Goal: Task Accomplishment & Management: Use online tool/utility

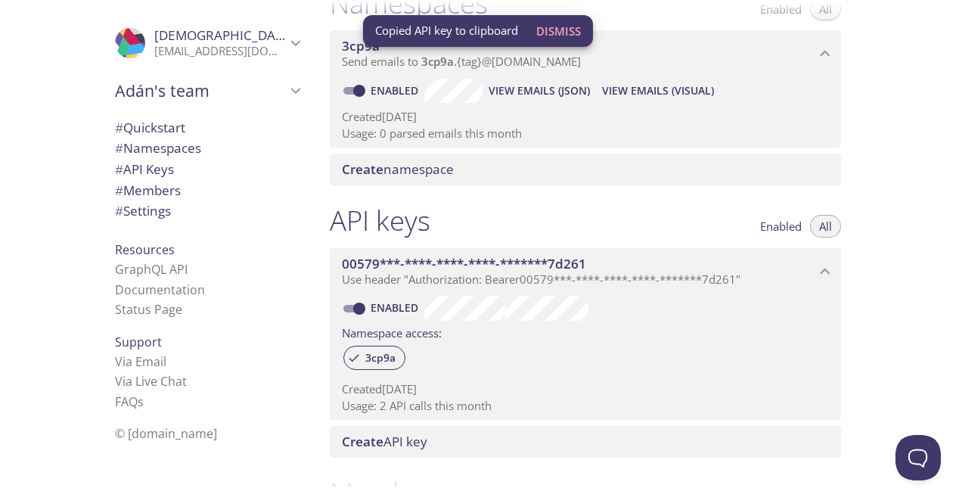
scroll to position [205, 0]
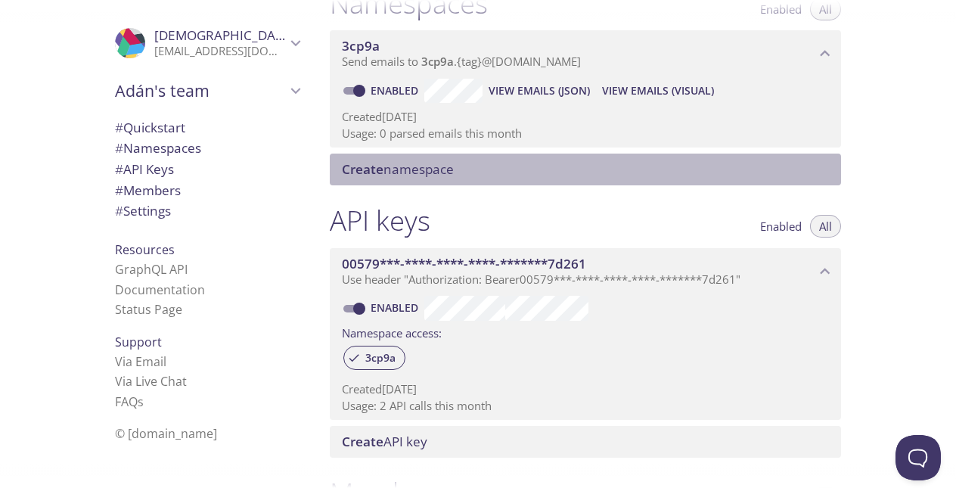
click at [419, 182] on div "Create namespace" at bounding box center [585, 170] width 511 height 32
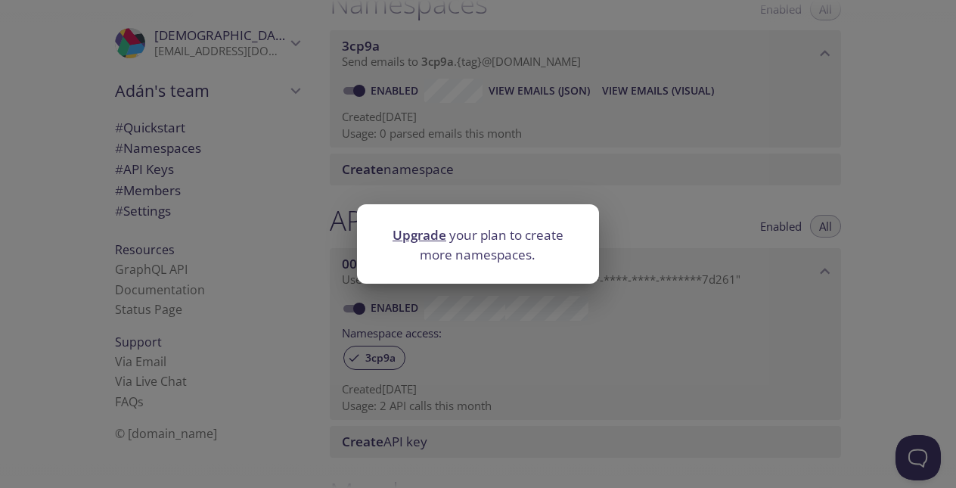
click at [490, 157] on div "Upgrade your plan to create more namespaces." at bounding box center [478, 244] width 956 height 488
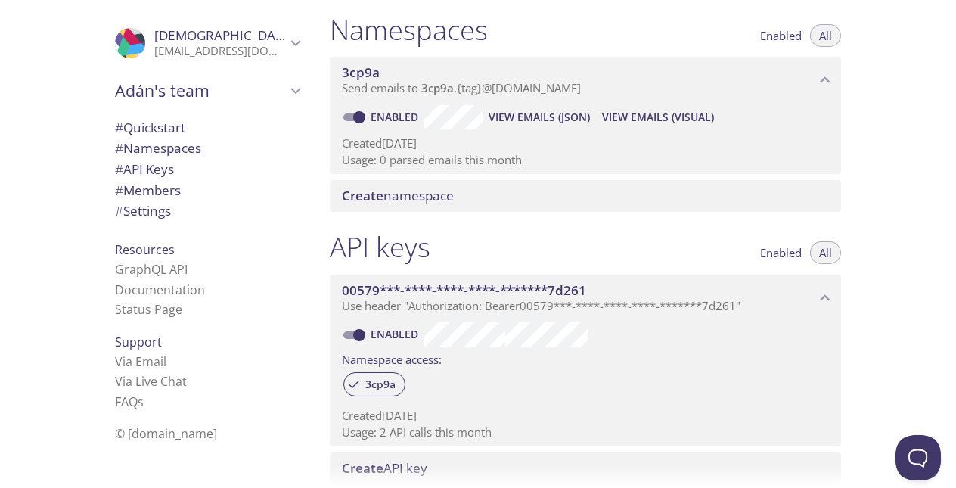
scroll to position [177, 0]
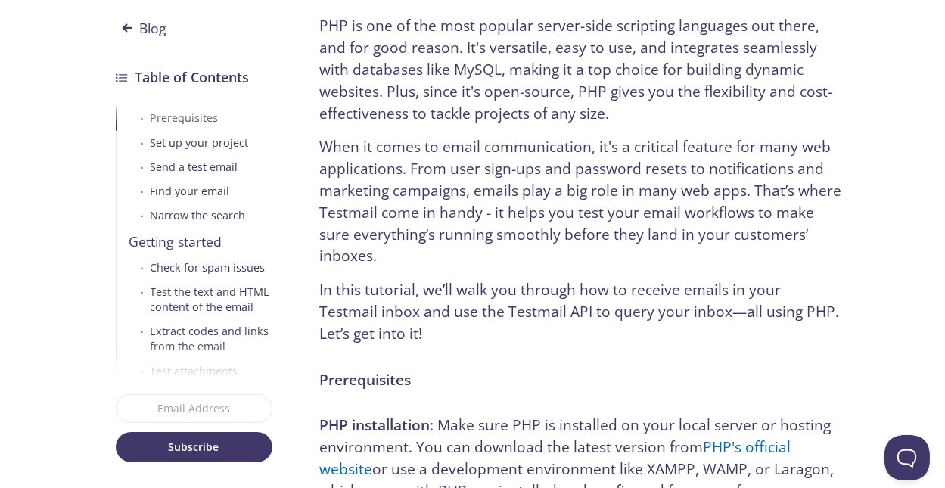
scroll to position [475, 0]
click at [204, 161] on div "Send a test email" at bounding box center [195, 166] width 88 height 15
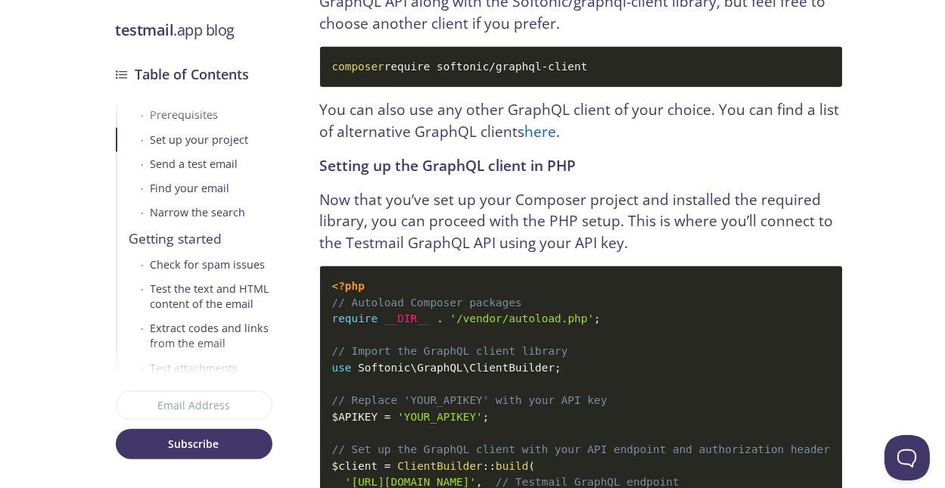
scroll to position [2513, 0]
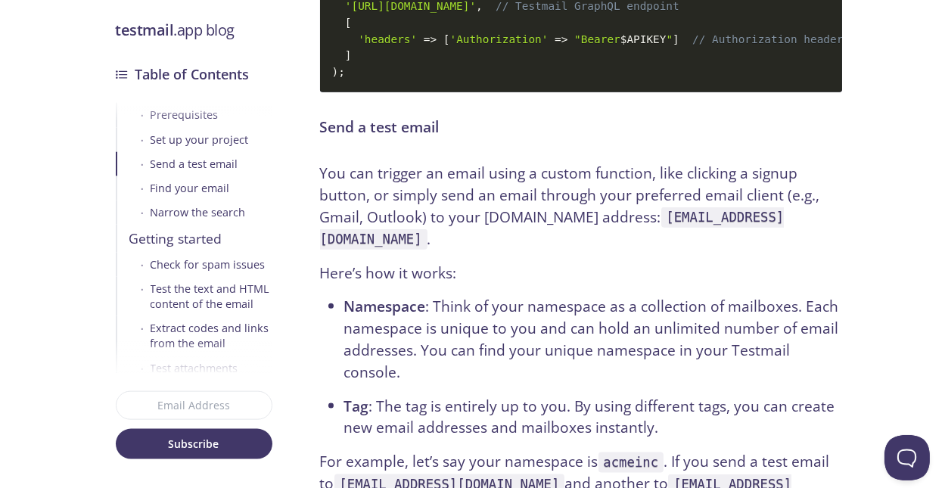
click at [446, 250] on code "[EMAIL_ADDRESS][DOMAIN_NAME]" at bounding box center [552, 228] width 465 height 42
click at [614, 182] on p "You can trigger an email using a custom function, like clicking a signup button…" at bounding box center [581, 206] width 522 height 87
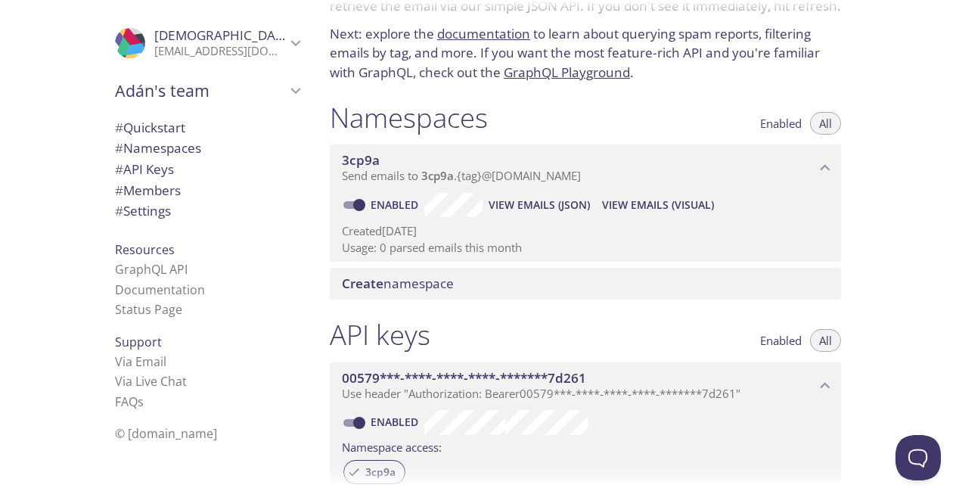
scroll to position [83, 0]
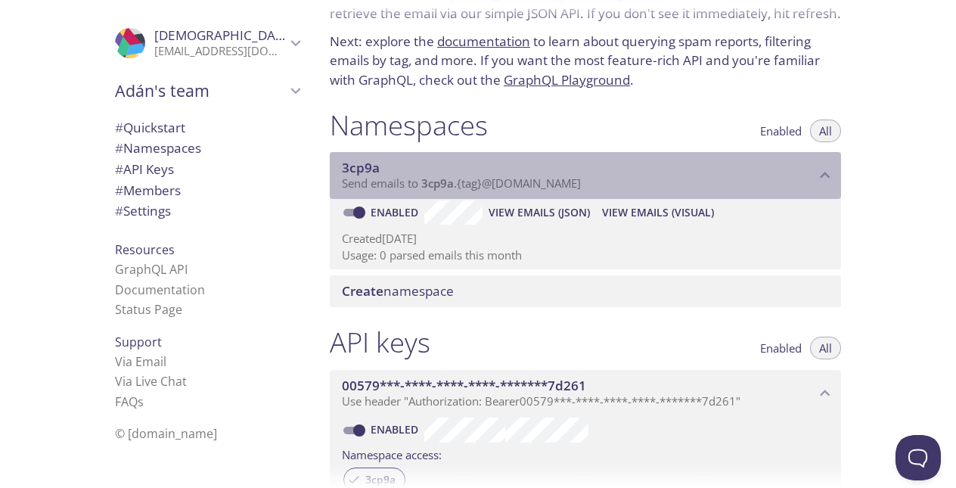
click at [492, 183] on span "Send emails to 3cp9a . {tag} @inbox.testmail.app" at bounding box center [461, 183] width 239 height 15
drag, startPoint x: 424, startPoint y: 183, endPoint x: 488, endPoint y: 184, distance: 63.6
click at [488, 184] on span "Send emails to 3cp9a . {tag} @inbox.testmail.app" at bounding box center [461, 183] width 239 height 15
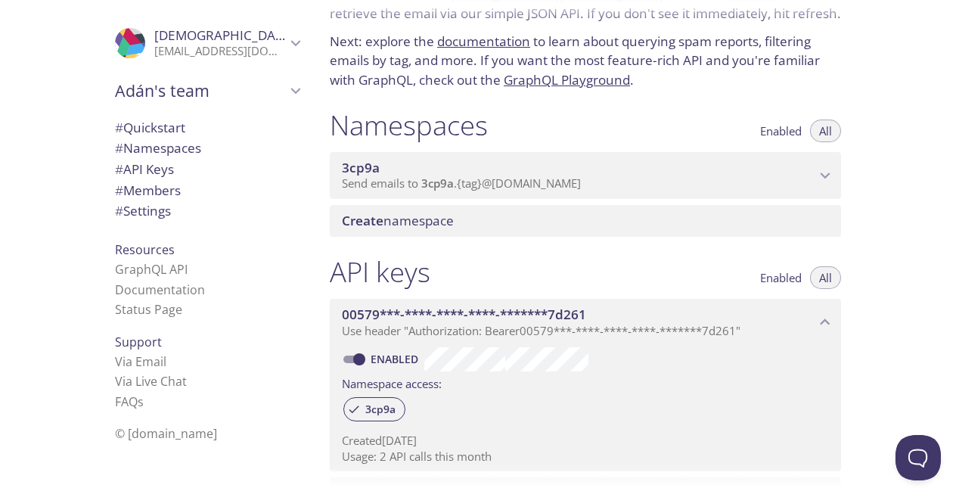
click at [488, 184] on span "Send emails to 3cp9a . {tag} @inbox.testmail.app" at bounding box center [461, 183] width 239 height 15
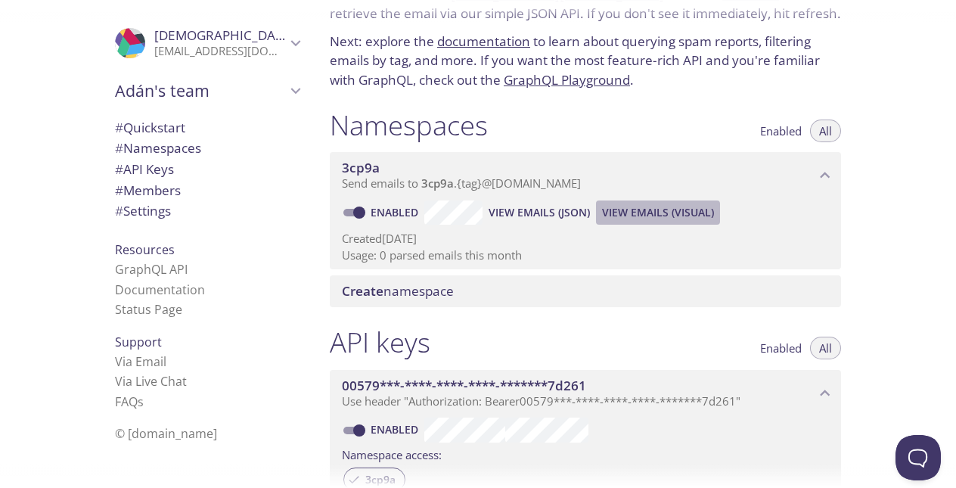
click at [626, 207] on span "View Emails (Visual)" at bounding box center [658, 213] width 112 height 18
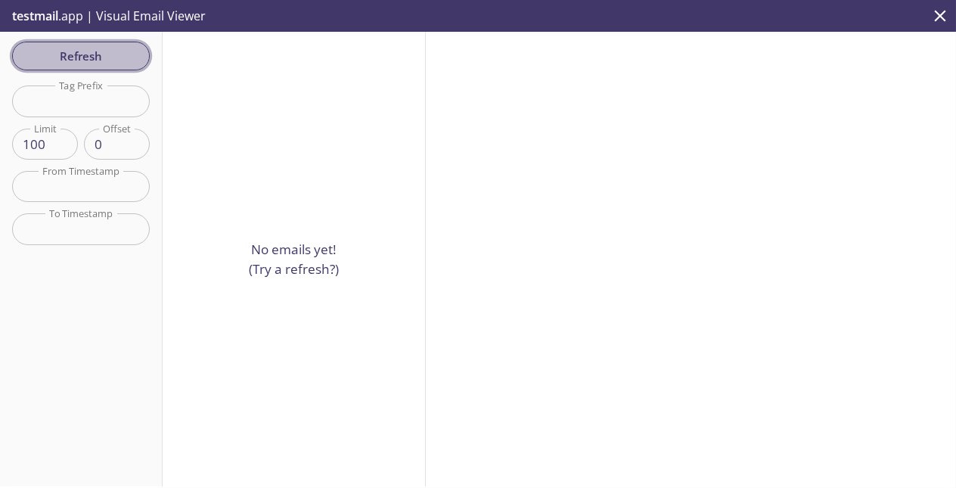
click at [76, 62] on span "Refresh" at bounding box center [80, 56] width 113 height 20
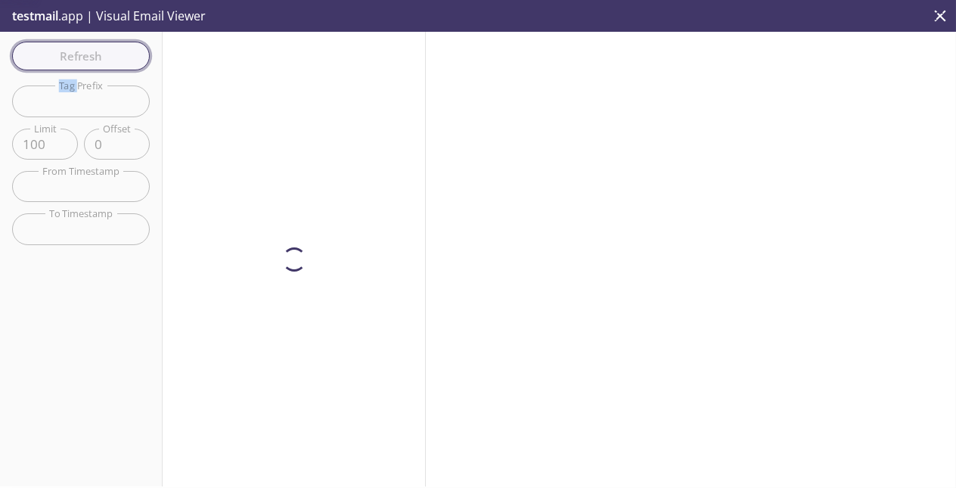
click at [76, 62] on div "Refresh Filters Tag Prefix Tag Prefix Limit 100 Limit Offset 0 Offset From Time…" at bounding box center [81, 259] width 163 height 455
click at [76, 62] on span "Refresh" at bounding box center [80, 56] width 113 height 20
click at [76, 62] on div "Refresh Filters Tag Prefix Tag Prefix Limit 100 Limit Offset 0 Offset From Time…" at bounding box center [81, 259] width 163 height 455
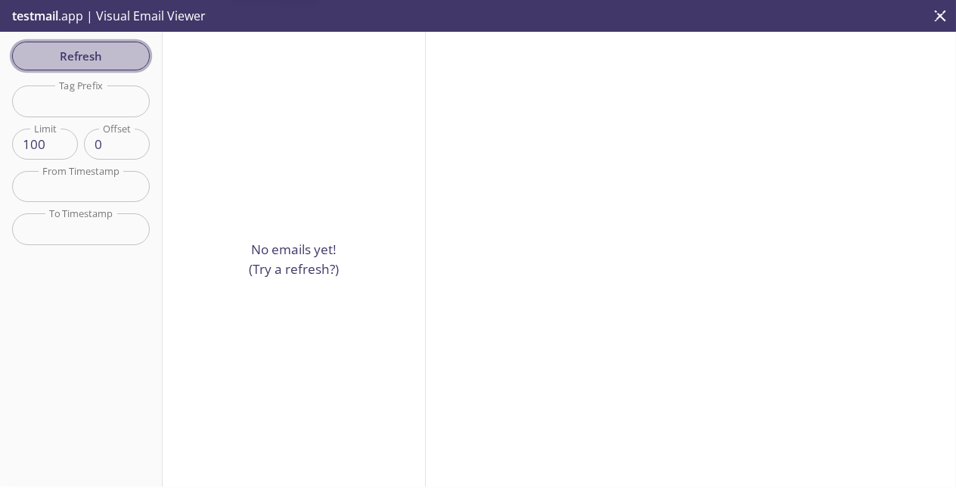
click at [76, 62] on span "Refresh" at bounding box center [80, 56] width 113 height 20
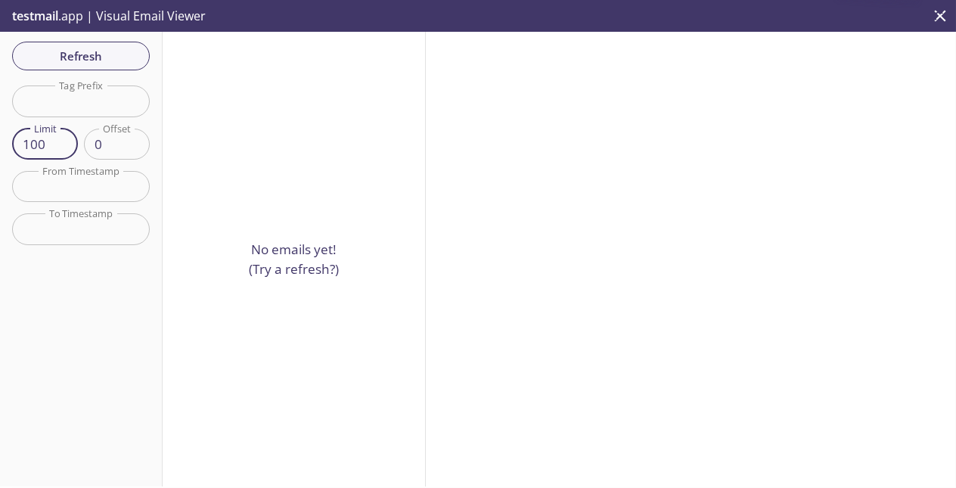
click at [51, 132] on input "100" at bounding box center [45, 144] width 66 height 31
click at [43, 141] on input "100" at bounding box center [45, 144] width 66 height 31
type input "1"
click at [90, 268] on span "Reset" at bounding box center [81, 274] width 31 height 20
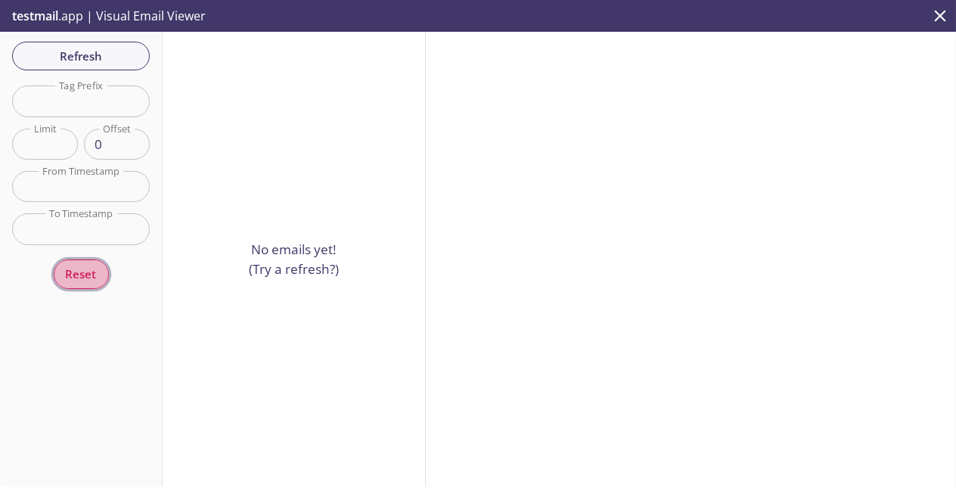
type input "100"
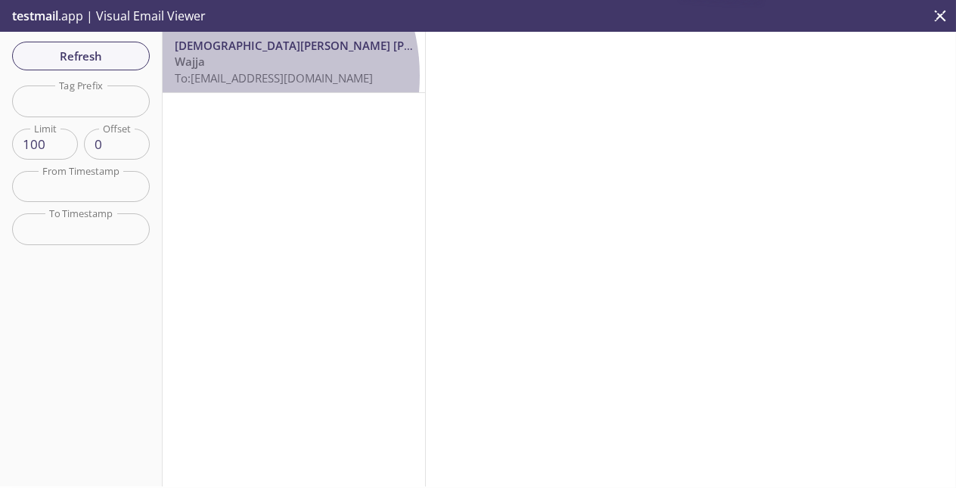
click at [225, 76] on span "To: 3cp9a.{tag}@inbox.testmail.app" at bounding box center [274, 77] width 198 height 15
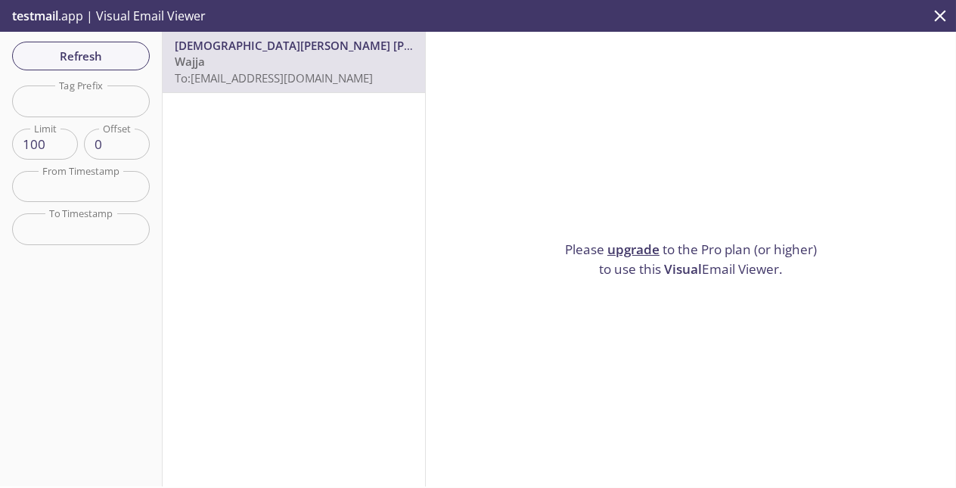
click at [687, 263] on span "Visual" at bounding box center [683, 268] width 38 height 17
drag, startPoint x: 687, startPoint y: 263, endPoint x: 640, endPoint y: 233, distance: 55.8
click at [640, 233] on div "Please upgrade to the Pro plan (or higher) to use this Visual Email Viewer." at bounding box center [691, 259] width 530 height 455
click at [60, 13] on p "testmail .app | Visual Email Viewer" at bounding box center [107, 16] width 215 height 32
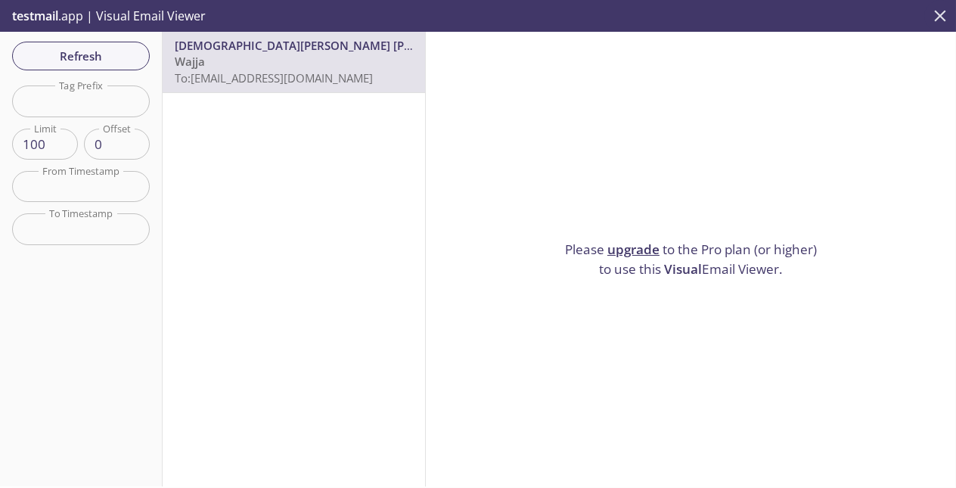
click at [955, 9] on button "close" at bounding box center [941, 16] width 32 height 32
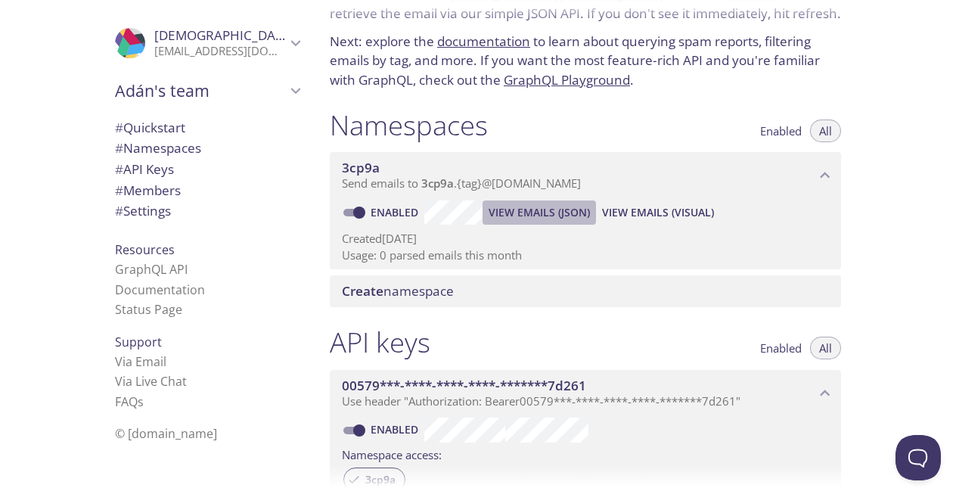
click at [535, 206] on span "View Emails (JSON)" at bounding box center [539, 213] width 101 height 18
